Goal: Task Accomplishment & Management: Manage account settings

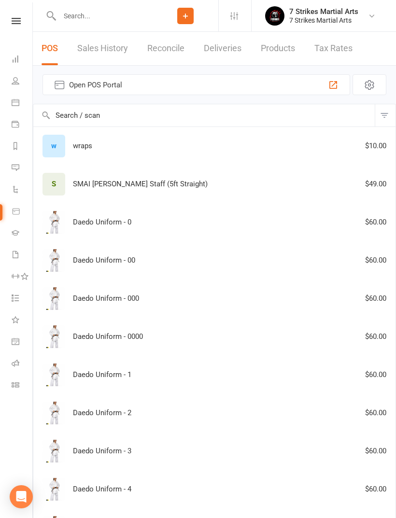
select select "100"
click at [117, 19] on input "text" at bounding box center [104, 16] width 96 height 14
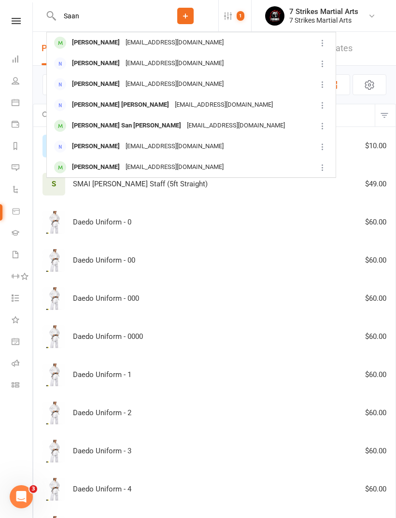
type input "Saan"
click at [136, 40] on div "[EMAIL_ADDRESS][DOMAIN_NAME]" at bounding box center [175, 43] width 104 height 14
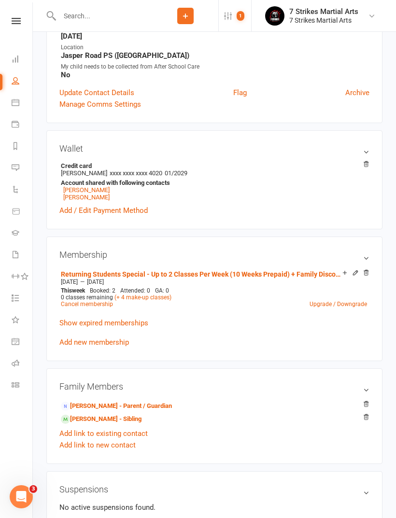
scroll to position [236, 0]
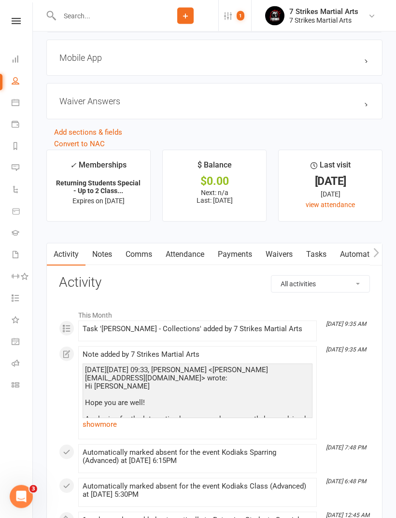
click at [240, 250] on link "Payments" at bounding box center [235, 255] width 48 height 22
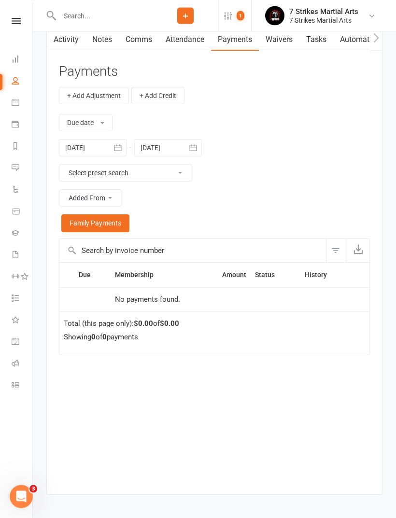
scroll to position [1108, 0]
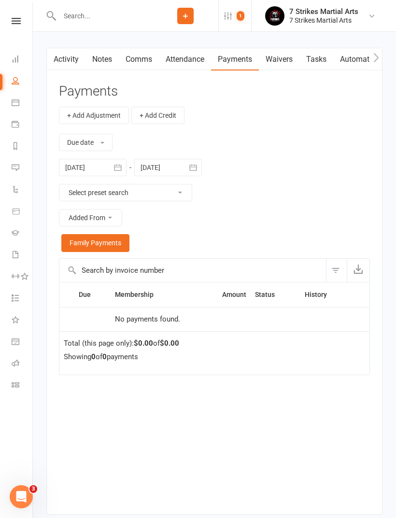
click at [102, 168] on div at bounding box center [93, 167] width 68 height 17
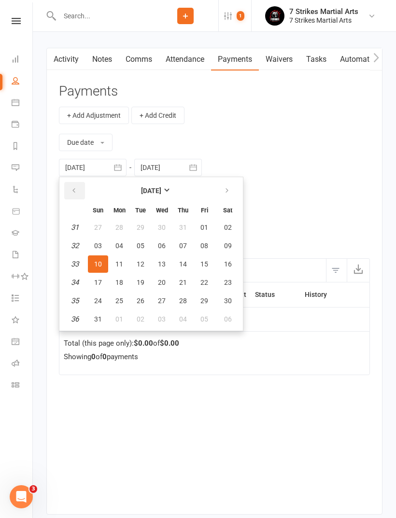
click at [69, 192] on button "button" at bounding box center [74, 190] width 21 height 17
click at [68, 191] on button "button" at bounding box center [74, 190] width 21 height 17
click at [66, 191] on button "button" at bounding box center [74, 190] width 21 height 17
click at [68, 190] on button "button" at bounding box center [74, 190] width 21 height 17
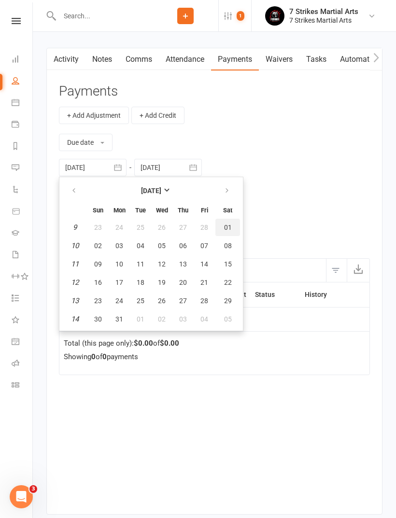
click at [228, 227] on span "01" at bounding box center [228, 227] width 8 height 8
type input "01 Mar 2025"
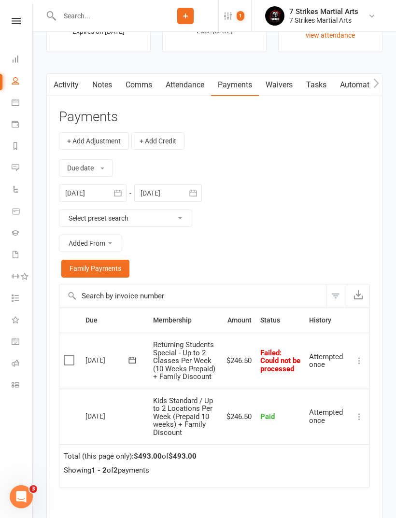
scroll to position [1082, 0]
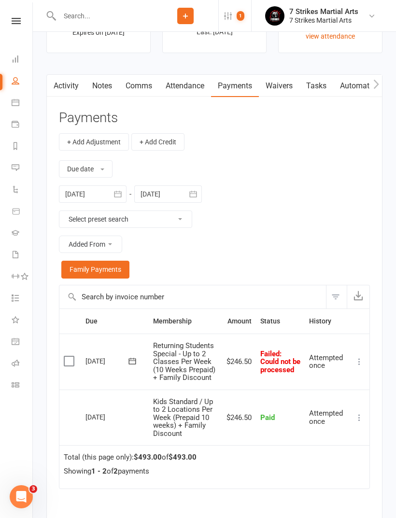
click at [354, 361] on button at bounding box center [359, 362] width 12 height 12
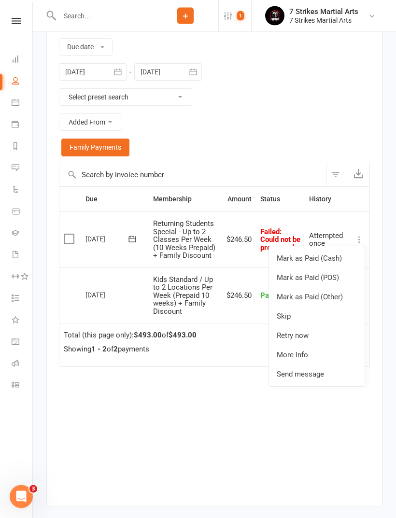
scroll to position [1204, 0]
click at [308, 337] on link "Retry now" at bounding box center [317, 335] width 96 height 19
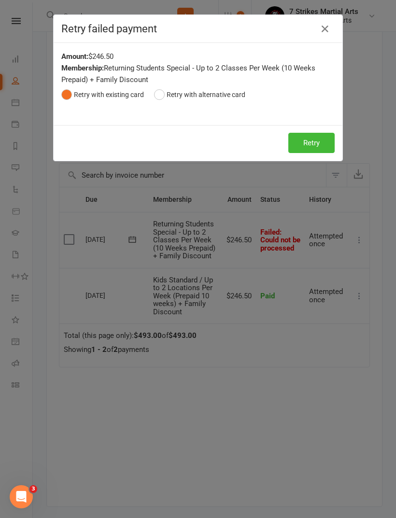
click at [316, 144] on button "Retry" at bounding box center [311, 143] width 46 height 20
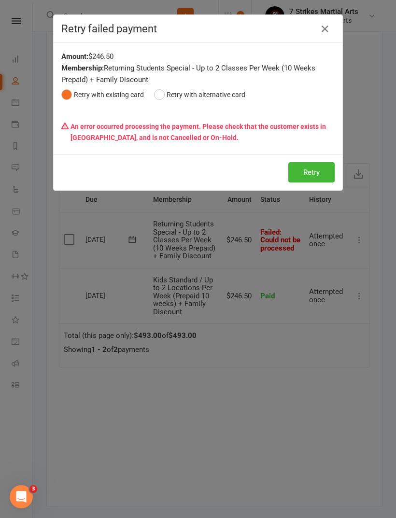
click at [327, 30] on icon "button" at bounding box center [325, 29] width 12 height 12
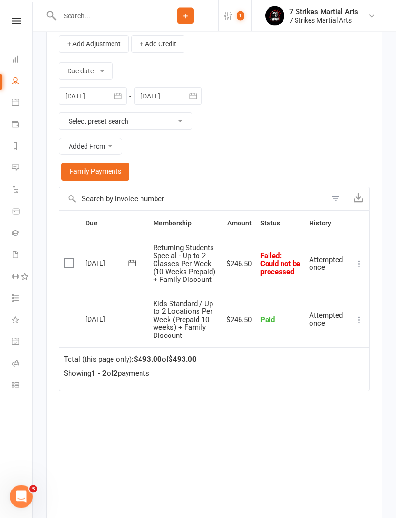
scroll to position [1214, 0]
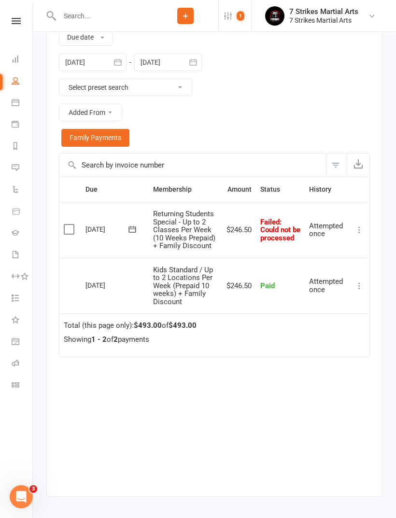
click at [362, 224] on td "Mark as Paid (Cash) Mark as Paid (POS) Mark as Paid (Other) Skip Retry now More…" at bounding box center [359, 230] width 20 height 56
click at [357, 228] on button at bounding box center [359, 230] width 12 height 12
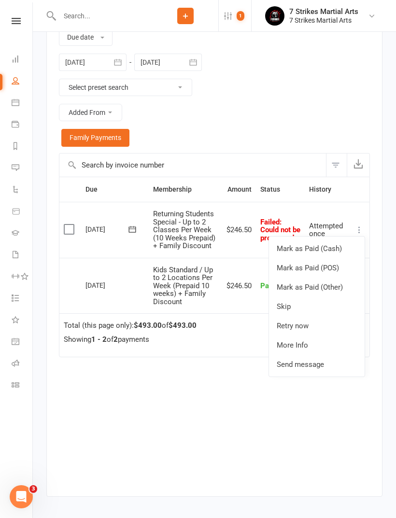
click at [315, 330] on link "Retry now" at bounding box center [317, 325] width 96 height 19
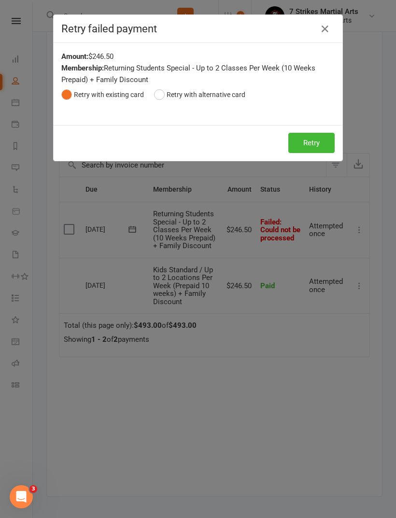
click at [321, 138] on button "Retry" at bounding box center [311, 143] width 46 height 20
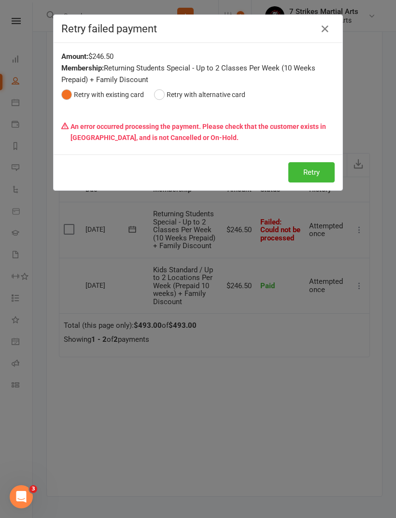
click at [326, 32] on icon "button" at bounding box center [325, 29] width 12 height 12
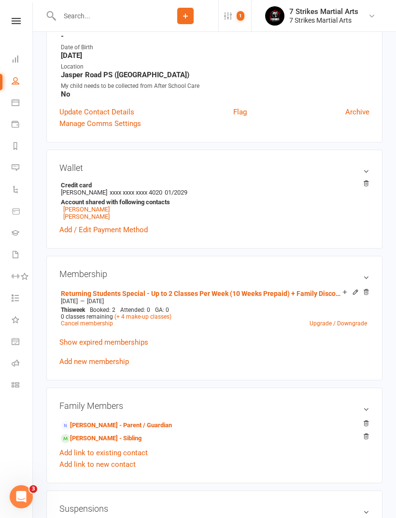
scroll to position [215, 0]
click at [365, 181] on icon at bounding box center [365, 183] width 7 height 7
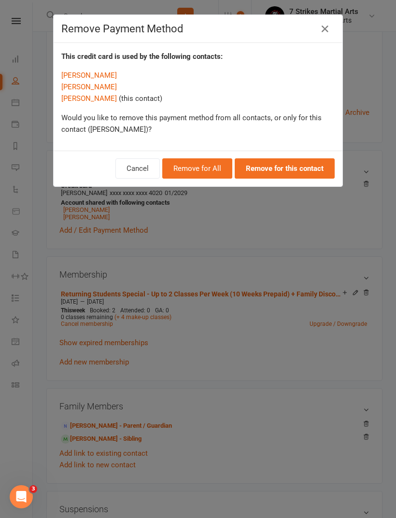
click at [197, 165] on button "Remove for All" at bounding box center [197, 168] width 70 height 20
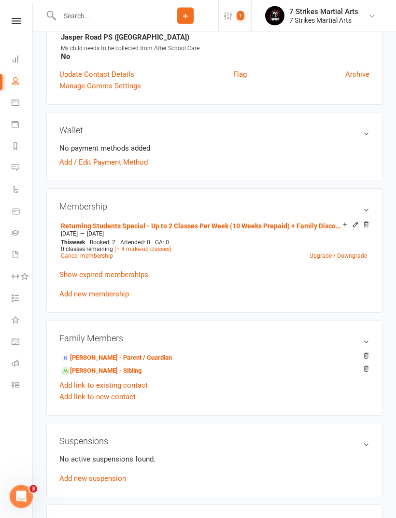
scroll to position [253, 0]
click at [139, 353] on link "[PERSON_NAME] - Parent / Guardian" at bounding box center [116, 358] width 111 height 10
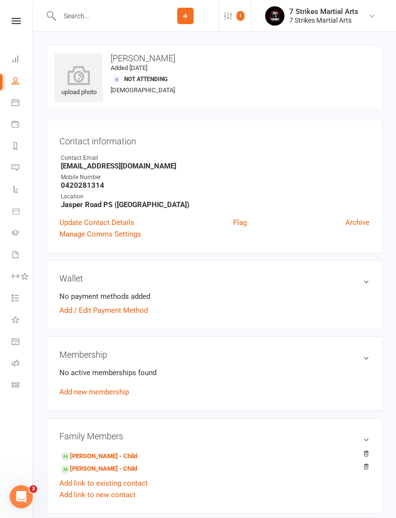
click at [134, 311] on link "Add / Edit Payment Method" at bounding box center [103, 310] width 88 height 12
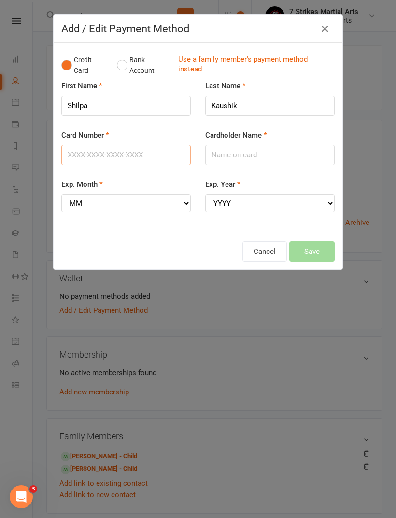
click at [140, 156] on input "Card Number" at bounding box center [125, 155] width 129 height 20
click at [136, 64] on button "Bank Account" at bounding box center [144, 65] width 54 height 29
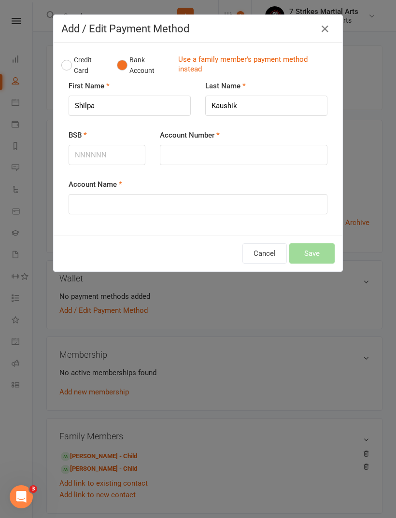
click at [85, 61] on button "Credit Card" at bounding box center [83, 65] width 45 height 29
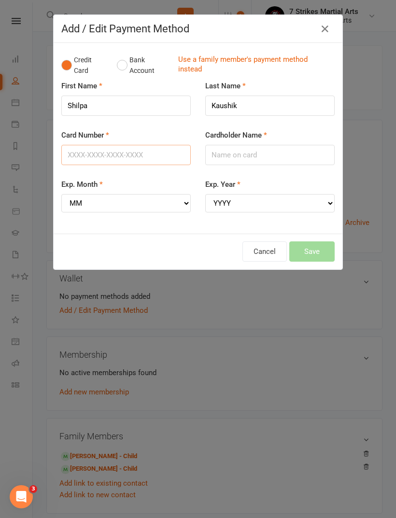
click at [145, 155] on input "Card Number" at bounding box center [125, 155] width 129 height 20
type input "5523504401434020"
click at [268, 159] on input "Cardholder Name" at bounding box center [269, 155] width 129 height 20
type input "[PERSON_NAME]"
click at [137, 202] on select "MM 01 02 03 04 05 06 07 08 09 10 11 12" at bounding box center [125, 203] width 129 height 18
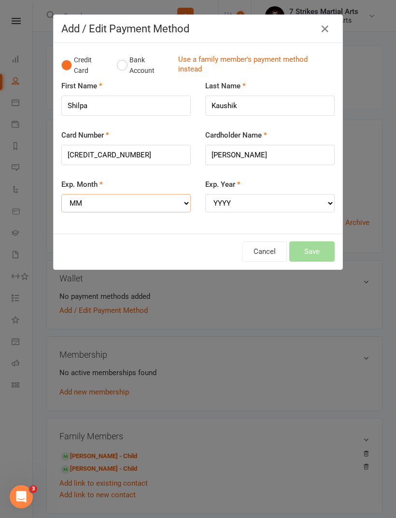
select select "01"
click at [271, 203] on select "YYYY 2025 2026 2027 2028 2029 2030 2031 2032 2033 2034" at bounding box center [269, 203] width 129 height 18
click at [276, 202] on select "YYYY 2025 2026 2027 2028 2029 2030 2031 2032 2033 2034" at bounding box center [269, 203] width 129 height 18
select select "2029"
click at [317, 245] on button "Save" at bounding box center [311, 251] width 45 height 20
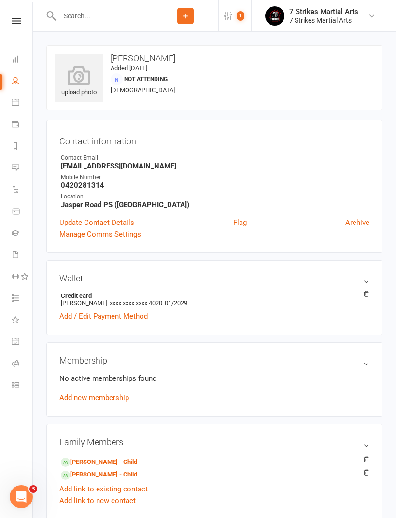
click at [109, 475] on link "Saanvi Dewan - Child" at bounding box center [99, 474] width 76 height 10
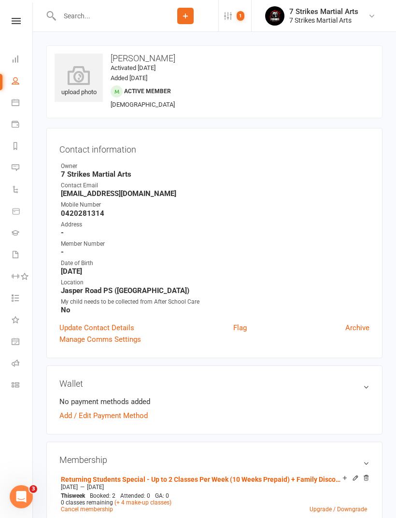
click at [131, 415] on link "Add / Edit Payment Method" at bounding box center [103, 416] width 88 height 12
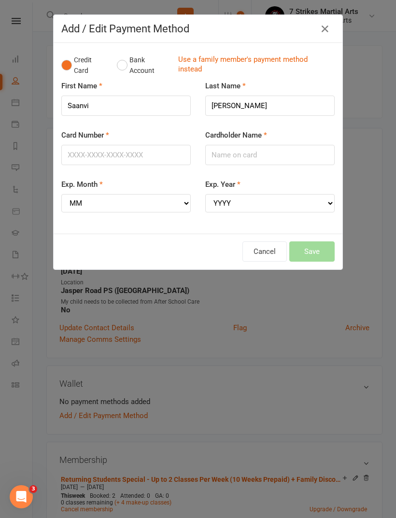
click at [253, 70] on link "Use a family member's payment method instead" at bounding box center [253, 66] width 151 height 22
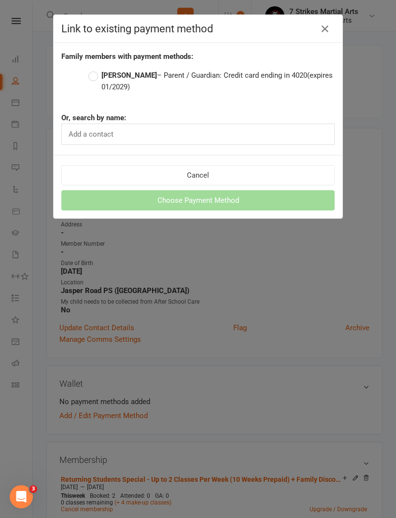
click at [135, 77] on strong "[PERSON_NAME]" at bounding box center [128, 75] width 55 height 9
click at [95, 69] on input "Shilpa Kaushik – Parent / Guardian: Credit card ending in 4020 (expires 01/2029)" at bounding box center [91, 69] width 6 height 0
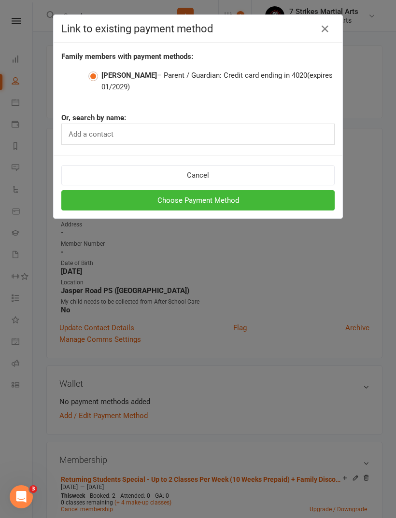
click at [239, 201] on button "Choose Payment Method" at bounding box center [197, 200] width 273 height 20
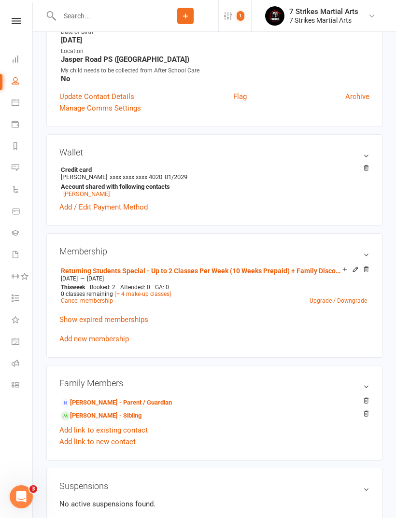
scroll to position [240, 0]
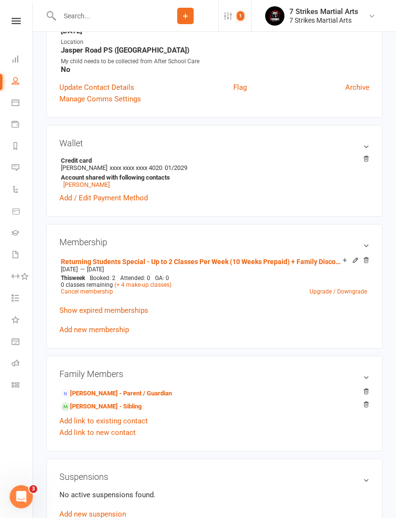
click at [117, 409] on link "[PERSON_NAME] - Sibling" at bounding box center [101, 406] width 81 height 10
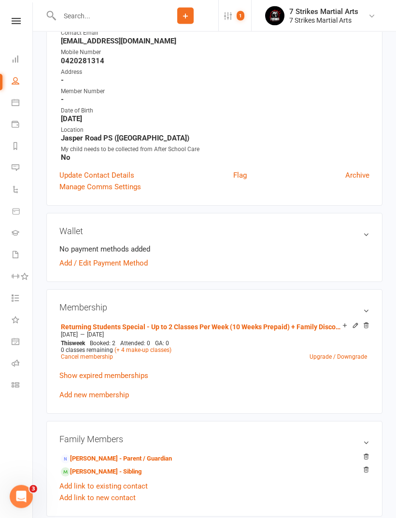
click at [134, 266] on link "Add / Edit Payment Method" at bounding box center [103, 264] width 88 height 12
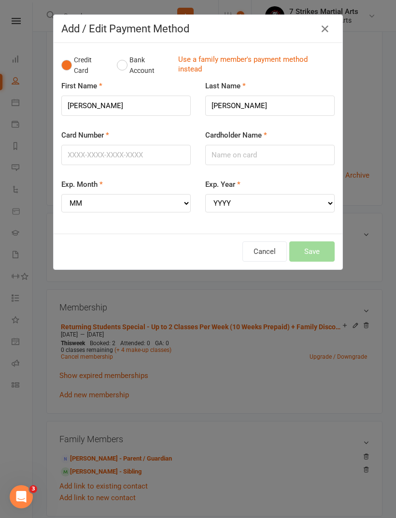
click at [214, 63] on link "Use a family member's payment method instead" at bounding box center [253, 66] width 151 height 22
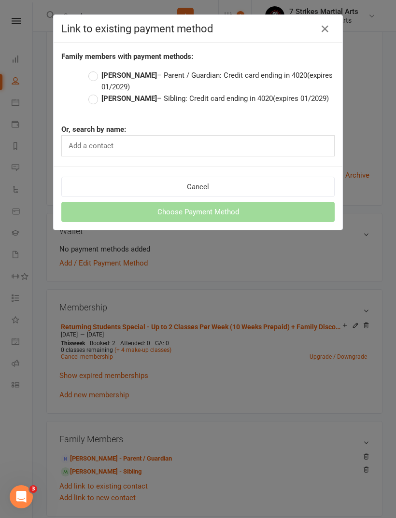
click at [175, 82] on label "Shilpa Kaushik – Parent / Guardian: Credit card ending in 4020 (expires 01/2029)" at bounding box center [211, 80] width 246 height 23
click at [95, 69] on input "Shilpa Kaushik – Parent / Guardian: Credit card ending in 4020 (expires 01/2029)" at bounding box center [91, 69] width 6 height 0
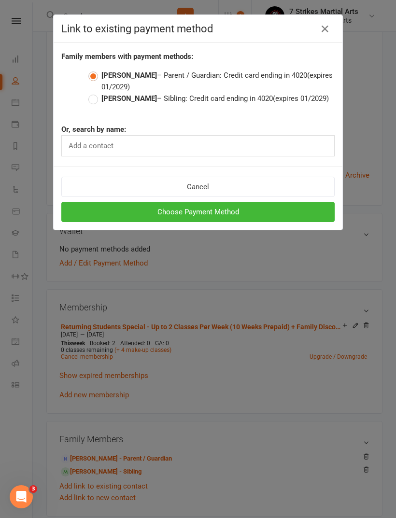
click at [238, 209] on button "Choose Payment Method" at bounding box center [197, 212] width 273 height 20
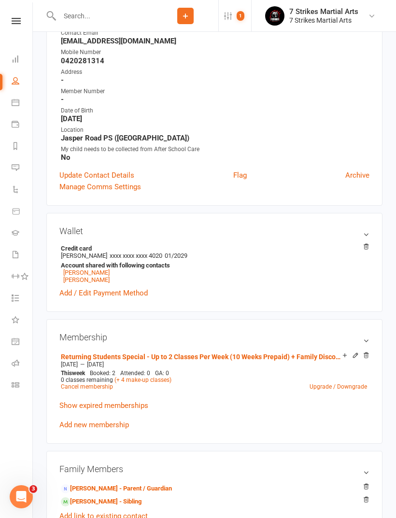
click at [111, 500] on link "[PERSON_NAME] - Sibling" at bounding box center [101, 501] width 81 height 10
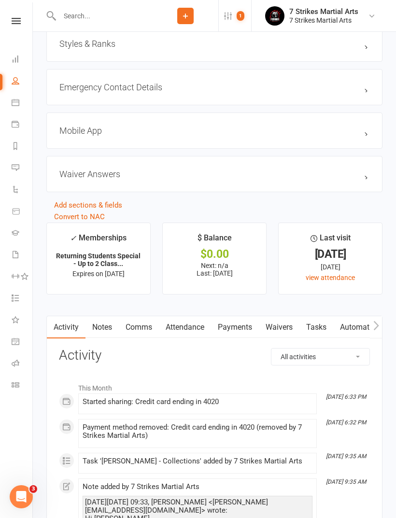
click at [245, 330] on link "Payments" at bounding box center [235, 327] width 48 height 22
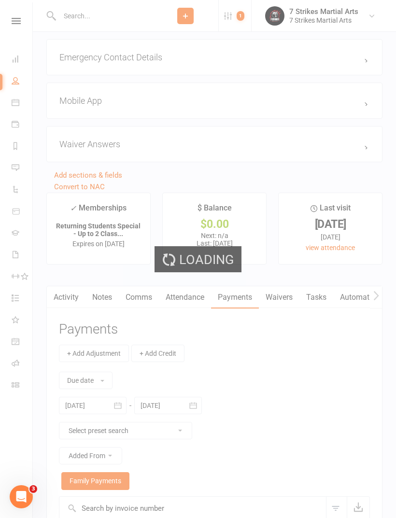
scroll to position [872, 0]
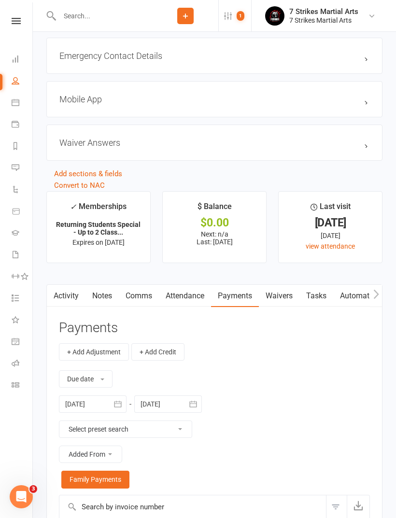
click at [102, 410] on div at bounding box center [93, 403] width 68 height 17
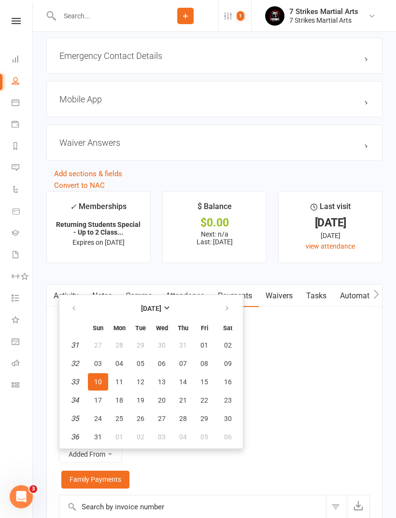
click at [73, 307] on button "button" at bounding box center [74, 308] width 21 height 17
click at [71, 310] on icon "button" at bounding box center [73, 308] width 7 height 8
click at [101, 349] on span "01" at bounding box center [98, 345] width 8 height 8
type input "01 Jun 2025"
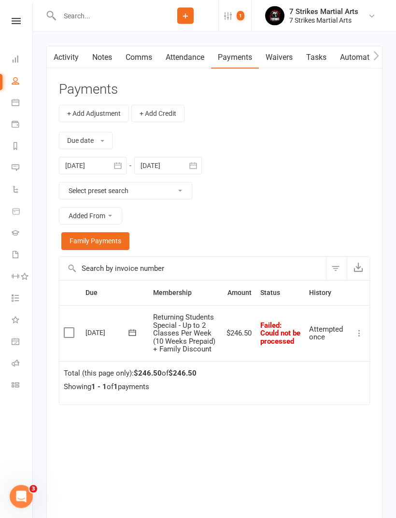
scroll to position [1167, 0]
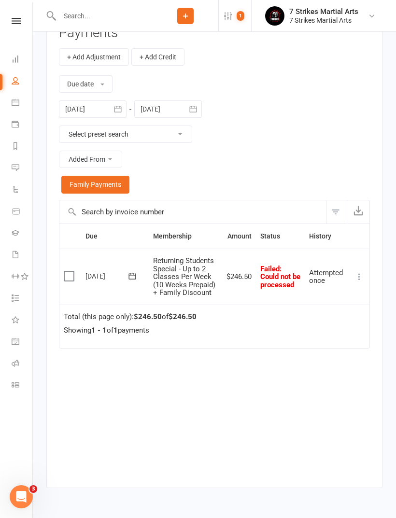
click at [361, 281] on icon at bounding box center [359, 277] width 10 height 10
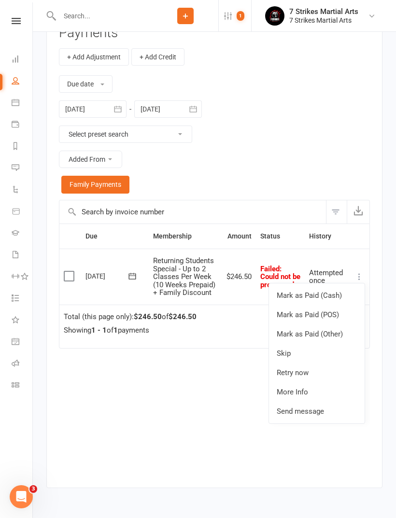
click at [301, 379] on link "Retry now" at bounding box center [317, 372] width 96 height 19
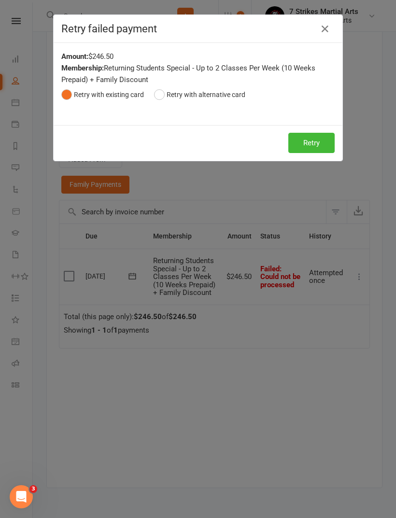
click at [312, 146] on button "Retry" at bounding box center [311, 143] width 46 height 20
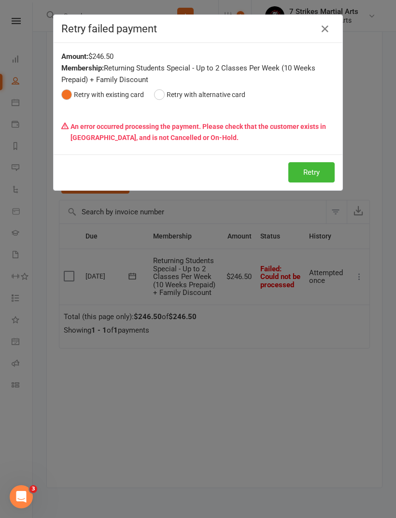
click at [318, 33] on button "button" at bounding box center [324, 28] width 15 height 15
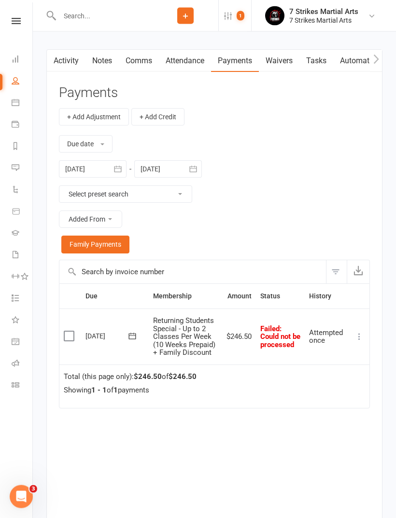
scroll to position [1102, 0]
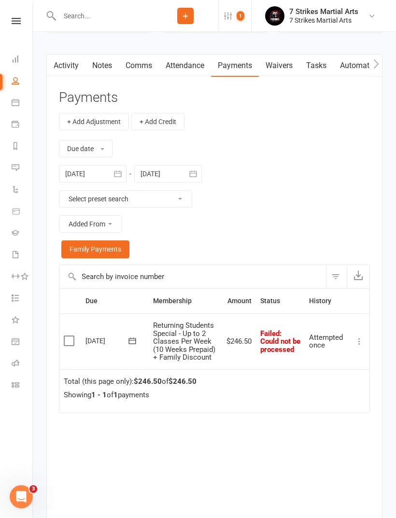
click at [358, 344] on icon at bounding box center [359, 341] width 10 height 10
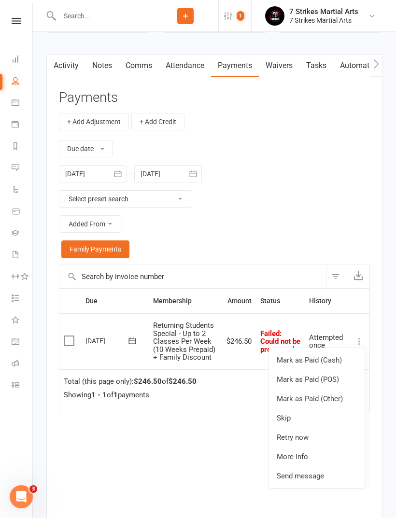
click at [338, 384] on link "Mark as Paid (POS)" at bounding box center [317, 378] width 96 height 19
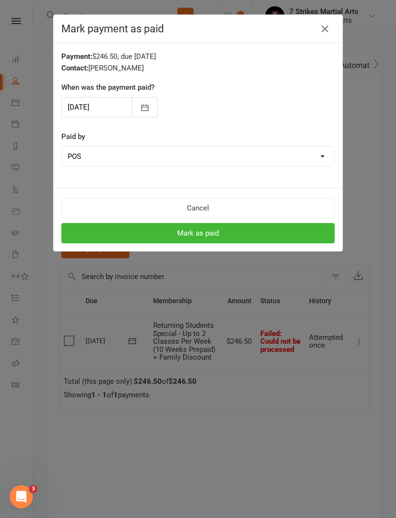
click at [242, 238] on button "Mark as paid" at bounding box center [197, 233] width 273 height 20
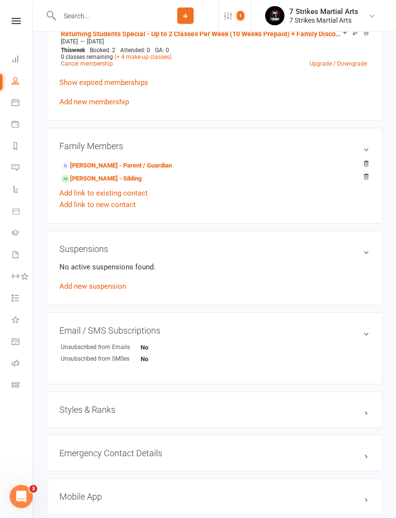
scroll to position [343, 0]
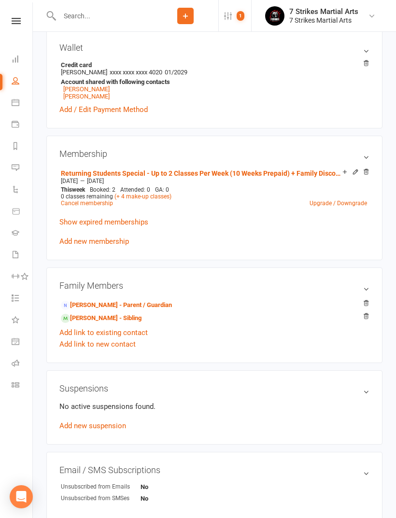
click at [80, 16] on input "text" at bounding box center [104, 16] width 96 height 14
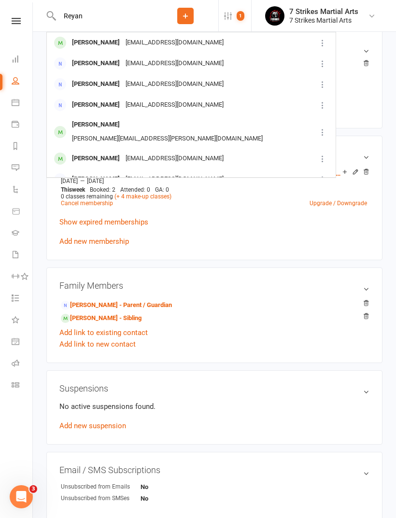
type input "Reyan"
click at [132, 46] on div "[EMAIL_ADDRESS][DOMAIN_NAME]" at bounding box center [175, 43] width 104 height 14
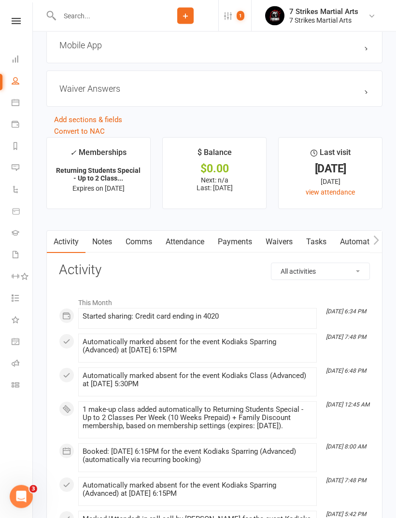
click at [188, 251] on link "Attendance" at bounding box center [185, 242] width 52 height 22
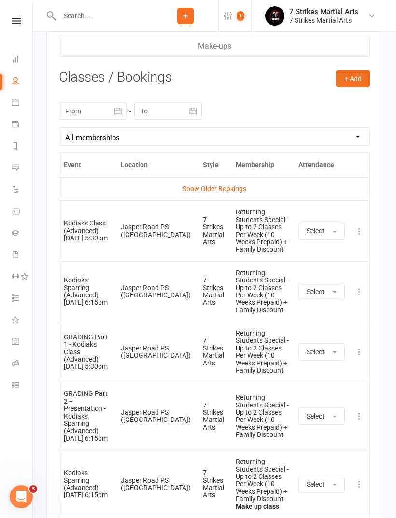
scroll to position [1478, 0]
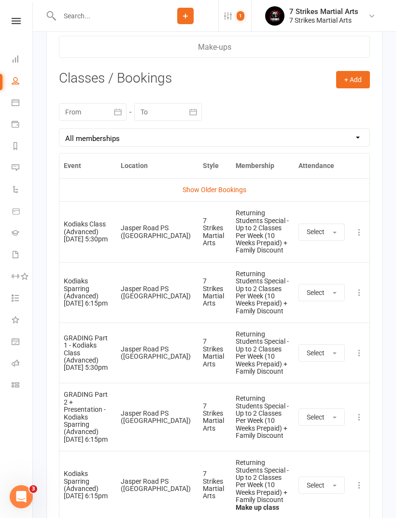
click at [228, 193] on link "Show Older Bookings" at bounding box center [214, 190] width 64 height 8
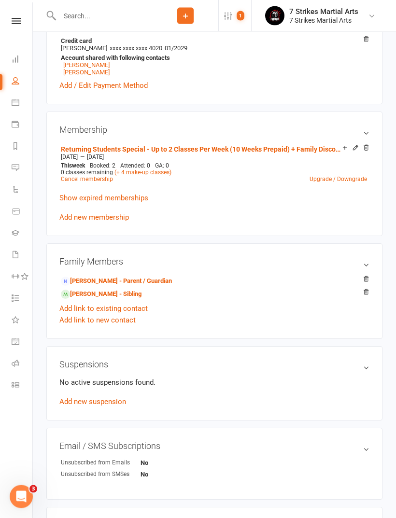
scroll to position [0, 0]
